Goal: Find specific page/section: Find specific page/section

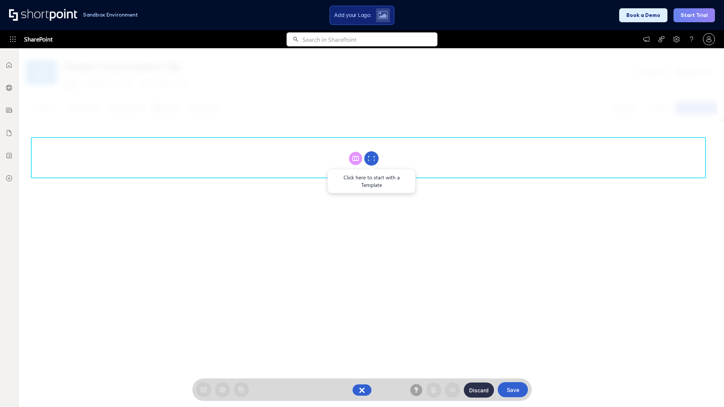
click at [371, 158] on circle at bounding box center [371, 159] width 14 height 14
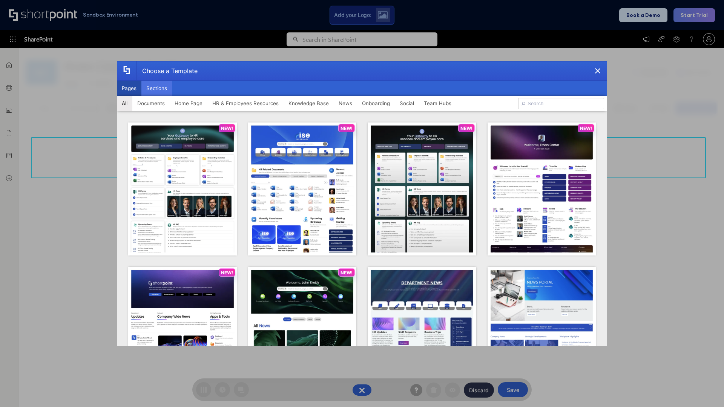
click at [156, 88] on button "Sections" at bounding box center [156, 88] width 31 height 15
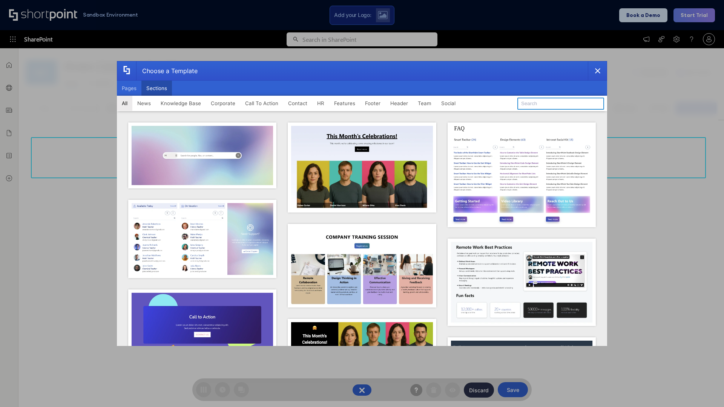
type input "FAQ 6"
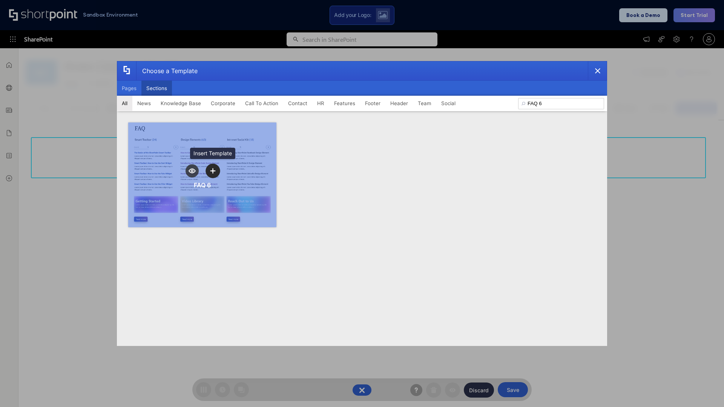
click at [213, 171] on icon "template selector" at bounding box center [212, 170] width 5 height 5
